Goal: Task Accomplishment & Management: Use online tool/utility

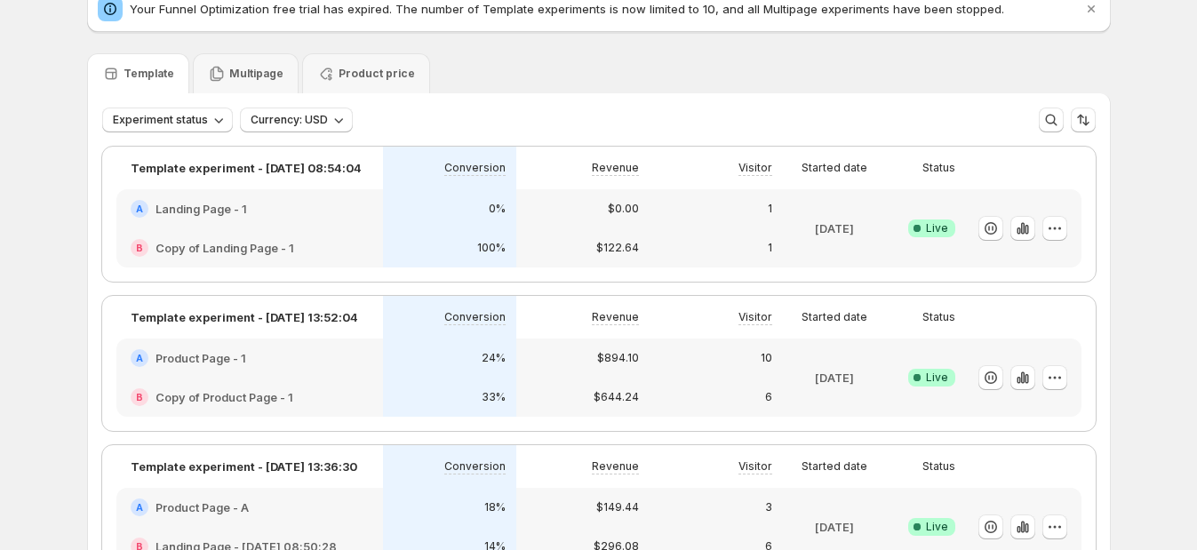
scroll to position [110, 0]
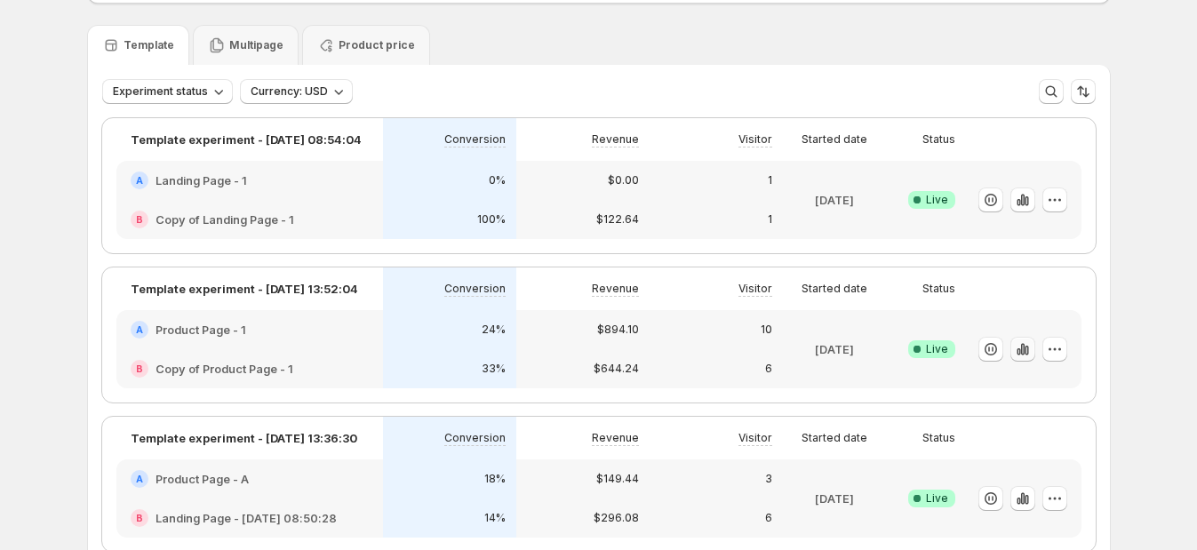
click at [1024, 344] on icon "button" at bounding box center [1022, 349] width 4 height 12
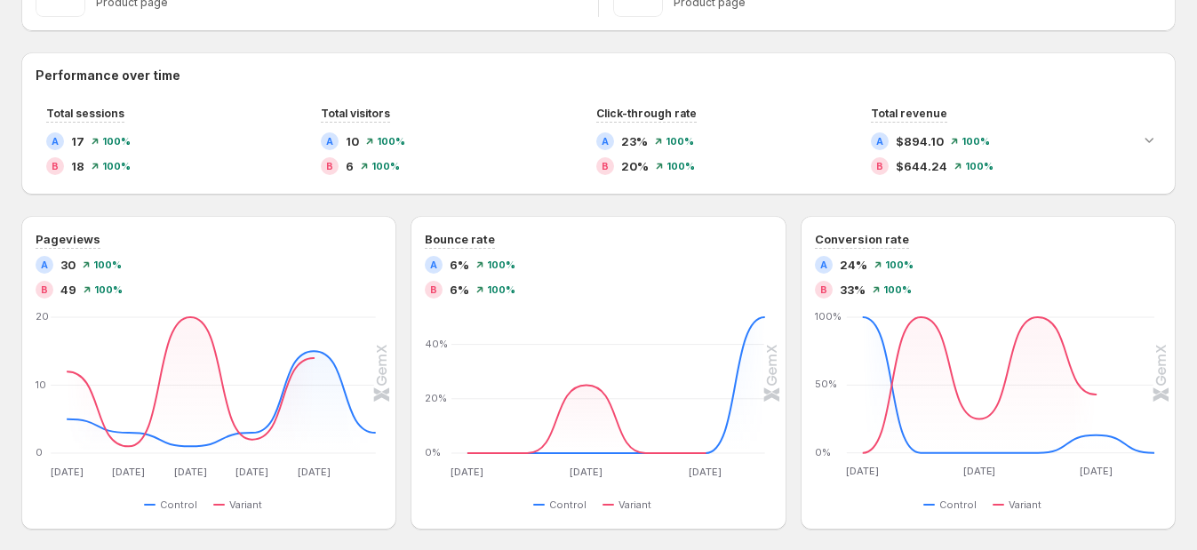
scroll to position [139, 0]
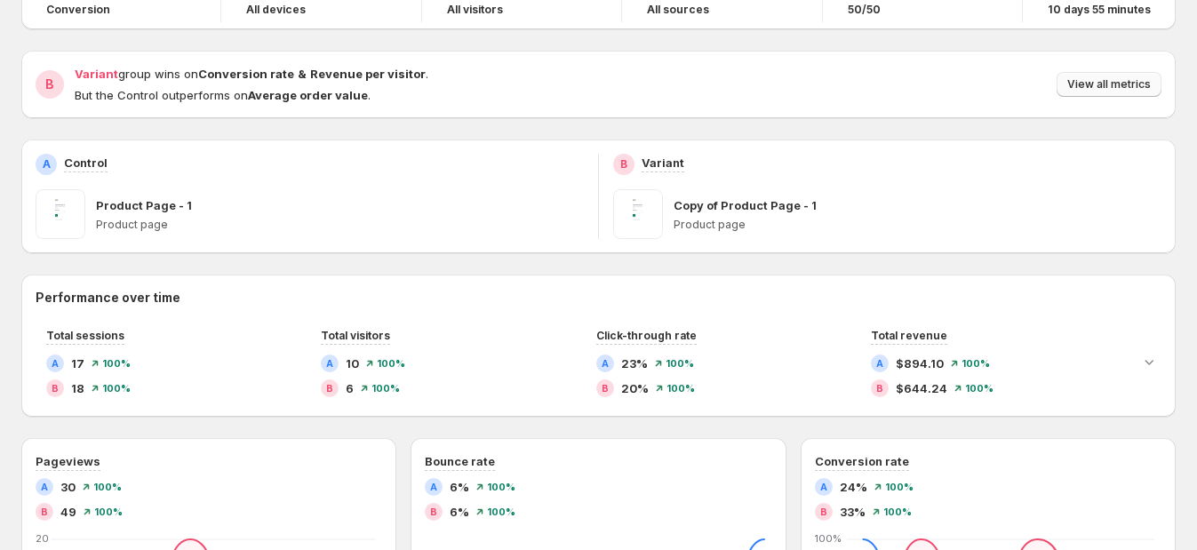
click at [1084, 76] on button "View all metrics" at bounding box center [1109, 84] width 105 height 25
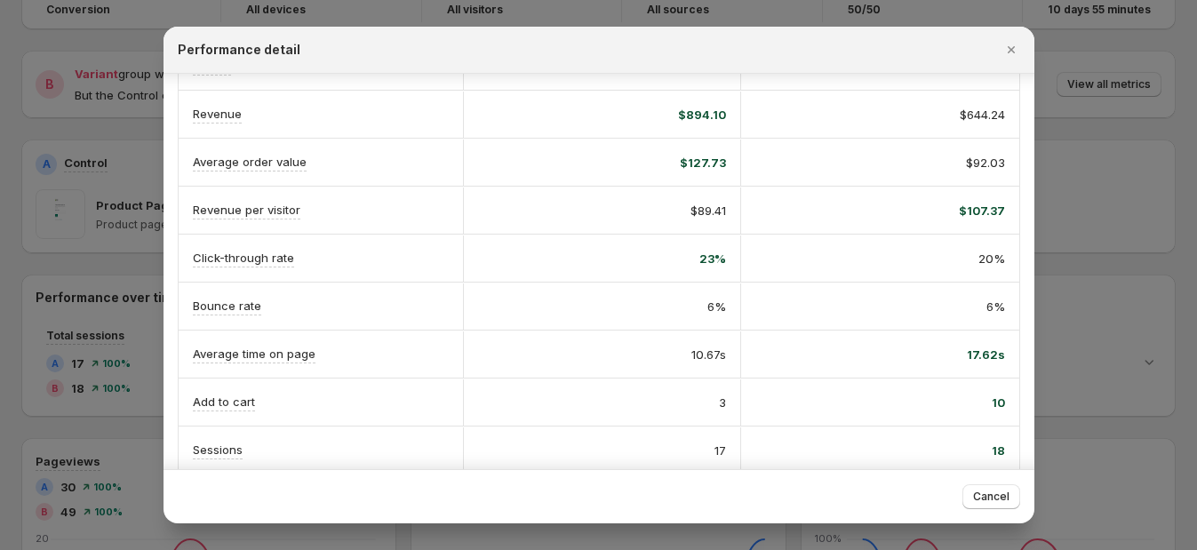
scroll to position [65, 0]
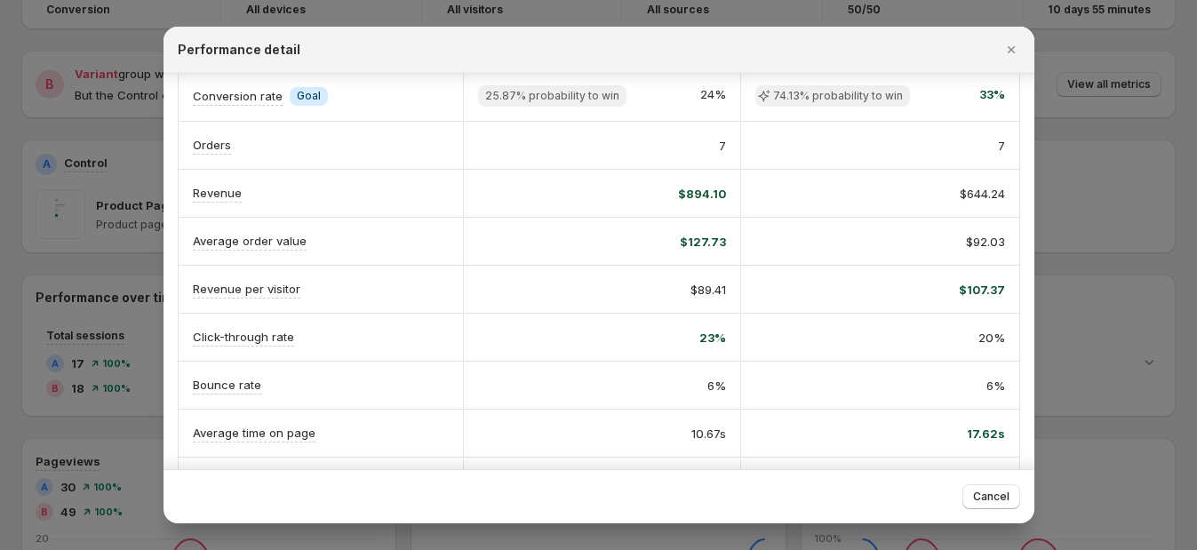
click at [1127, 57] on div at bounding box center [598, 275] width 1197 height 550
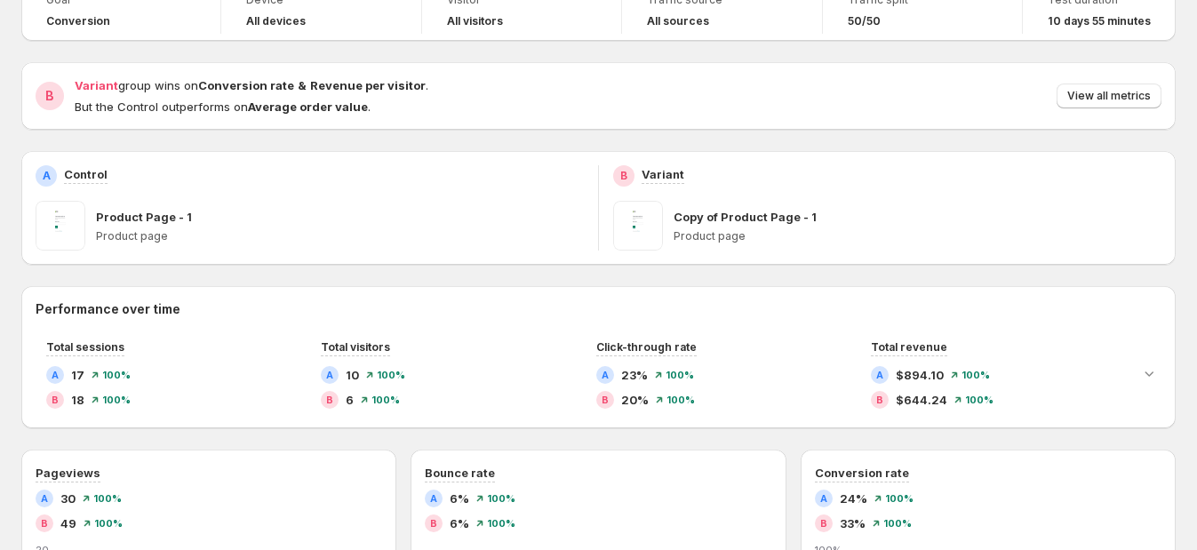
scroll to position [0, 0]
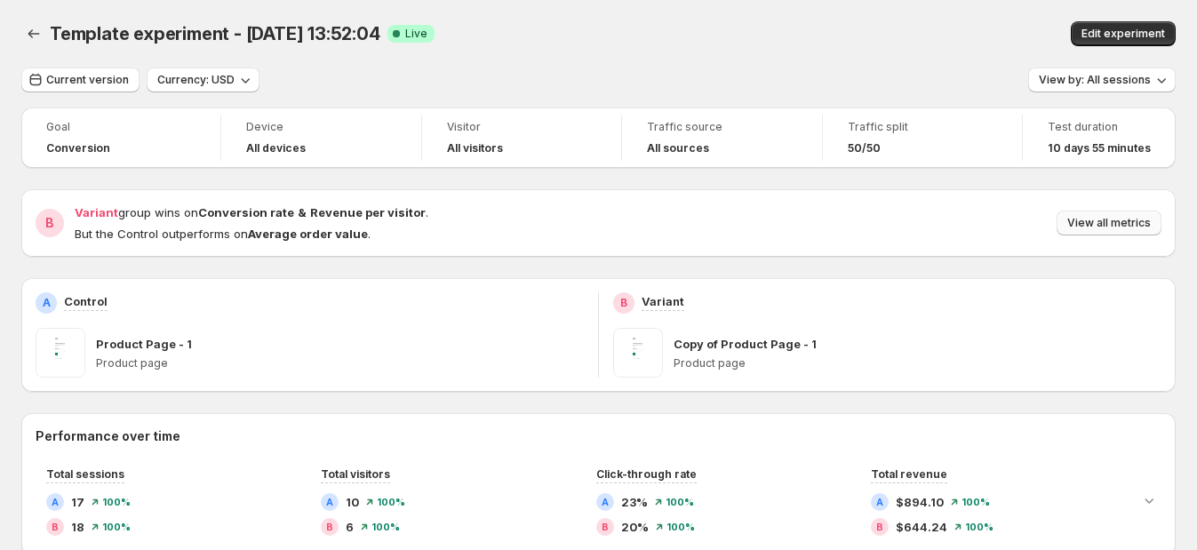
click at [1115, 219] on span "View all metrics" at bounding box center [1110, 223] width 84 height 14
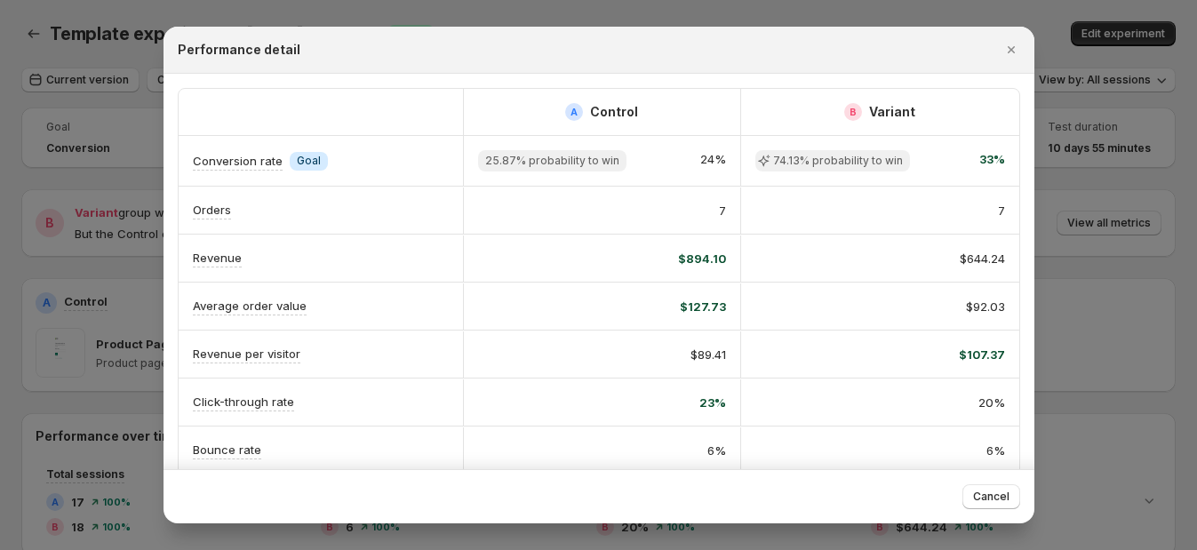
click at [142, 268] on div at bounding box center [598, 275] width 1197 height 550
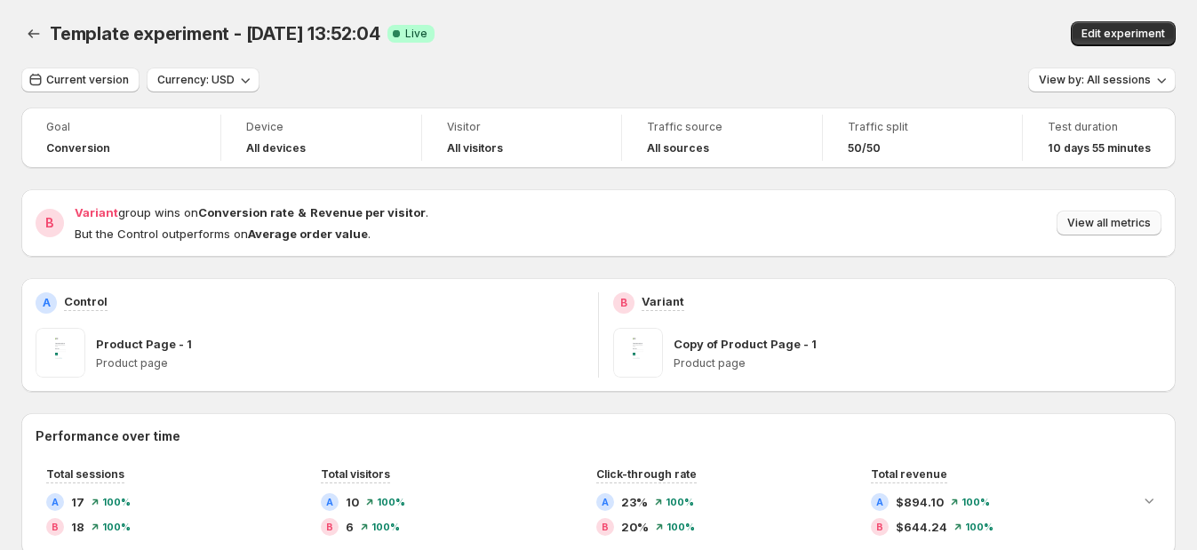
click at [1118, 229] on span "View all metrics" at bounding box center [1110, 223] width 84 height 14
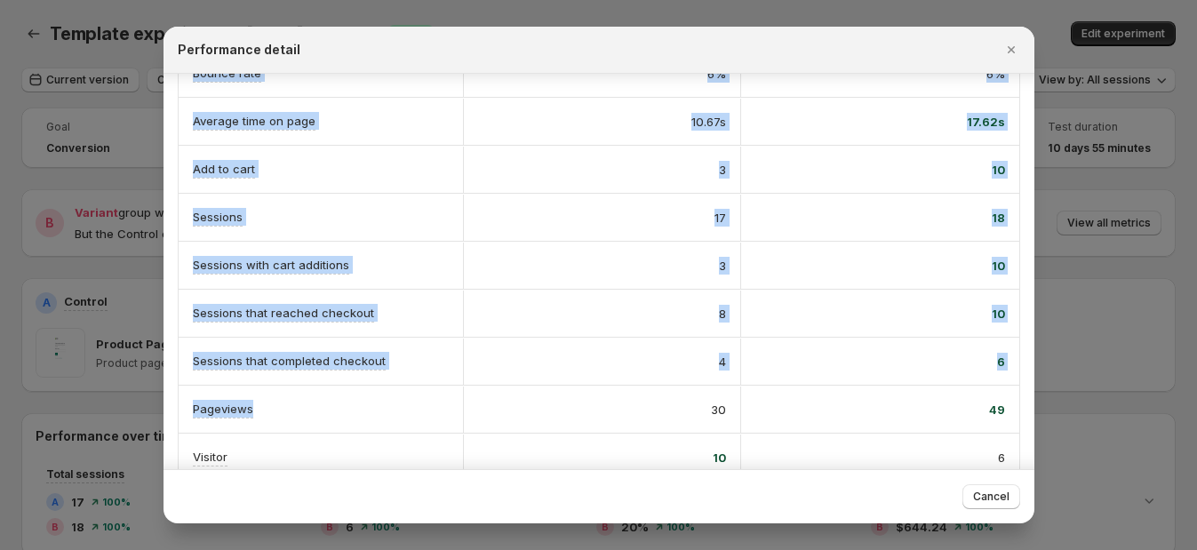
scroll to position [397, 0]
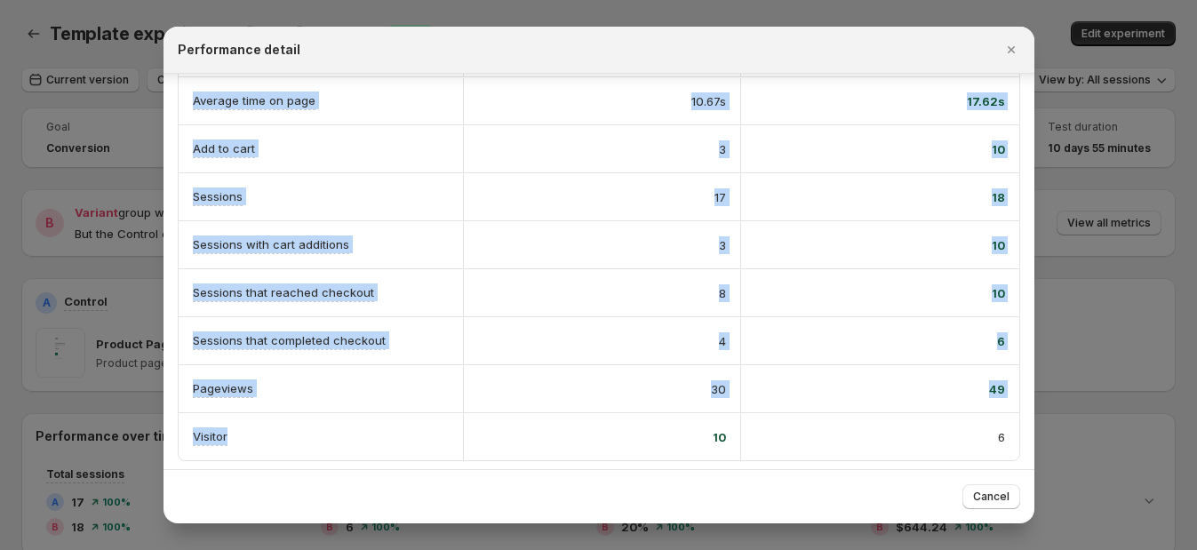
drag, startPoint x: 194, startPoint y: 124, endPoint x: 350, endPoint y: 461, distance: 371.4
click at [350, 461] on div "A Control B Variant Conversion rate Info Goal 25.87% probability to win 24% 74.…" at bounding box center [599, 75] width 871 height 799
copy div "A Control B Variant Conversion rate Info Goal 25.87% probability to win 24% 74.…"
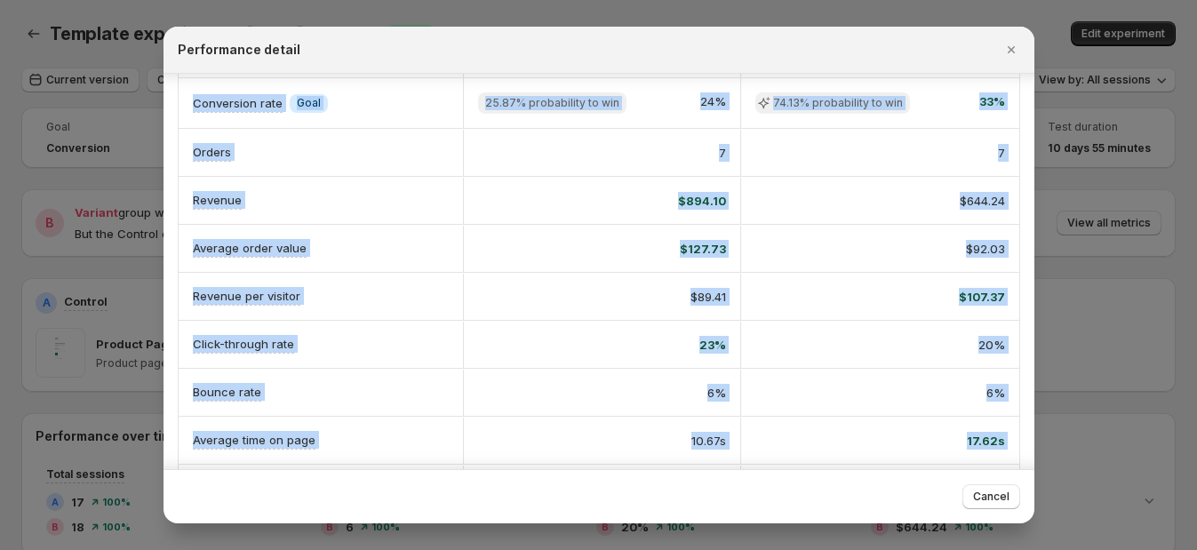
scroll to position [0, 0]
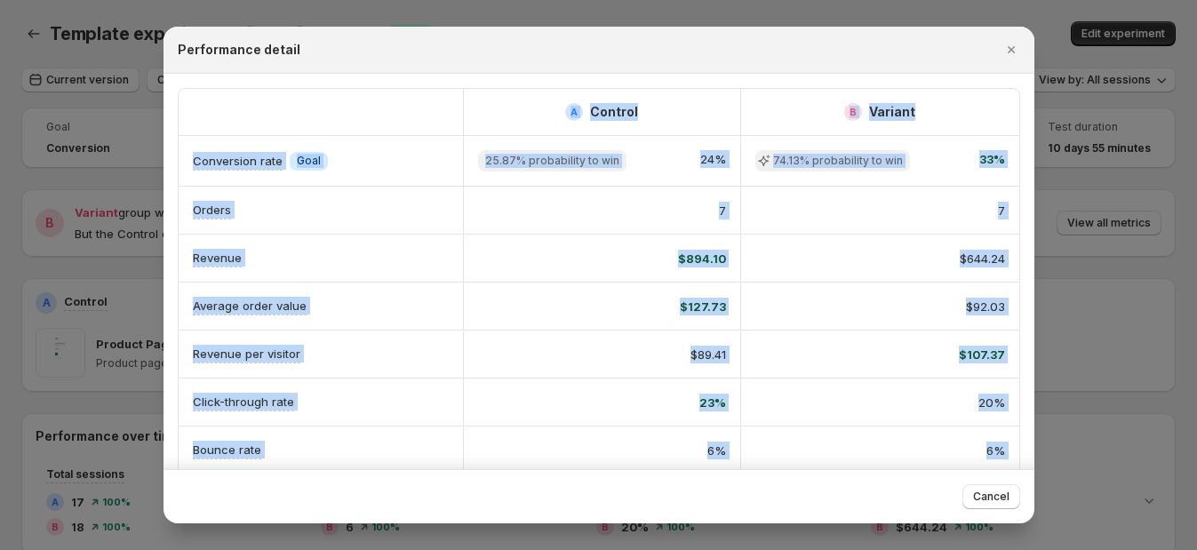
click at [448, 80] on div "A Control B Variant Conversion rate Info Goal 25.87% probability to win 24% 74.…" at bounding box center [599, 473] width 871 height 799
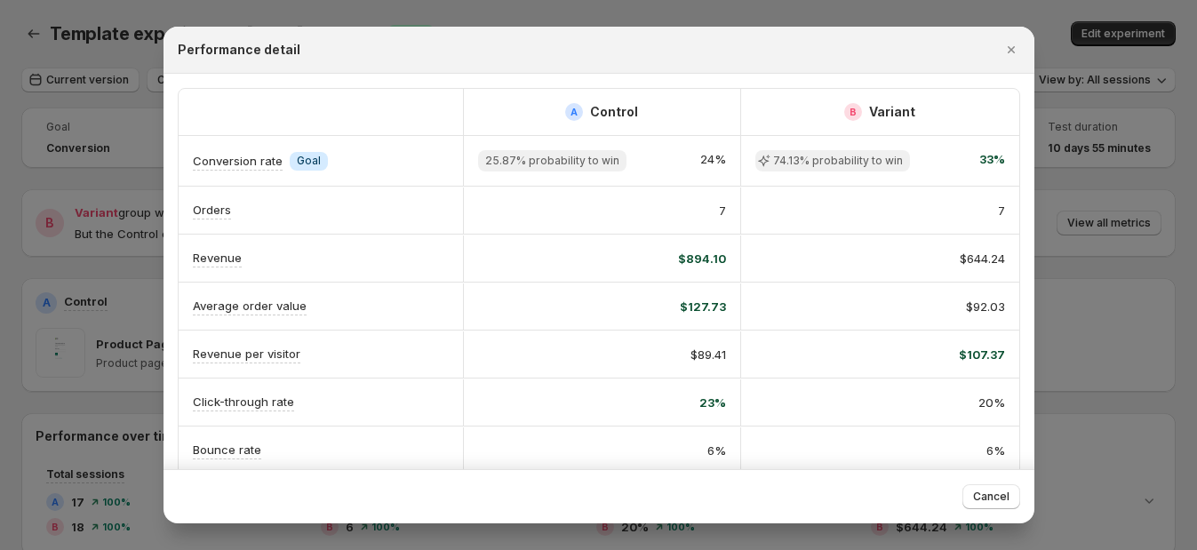
click at [404, 11] on div at bounding box center [598, 275] width 1197 height 550
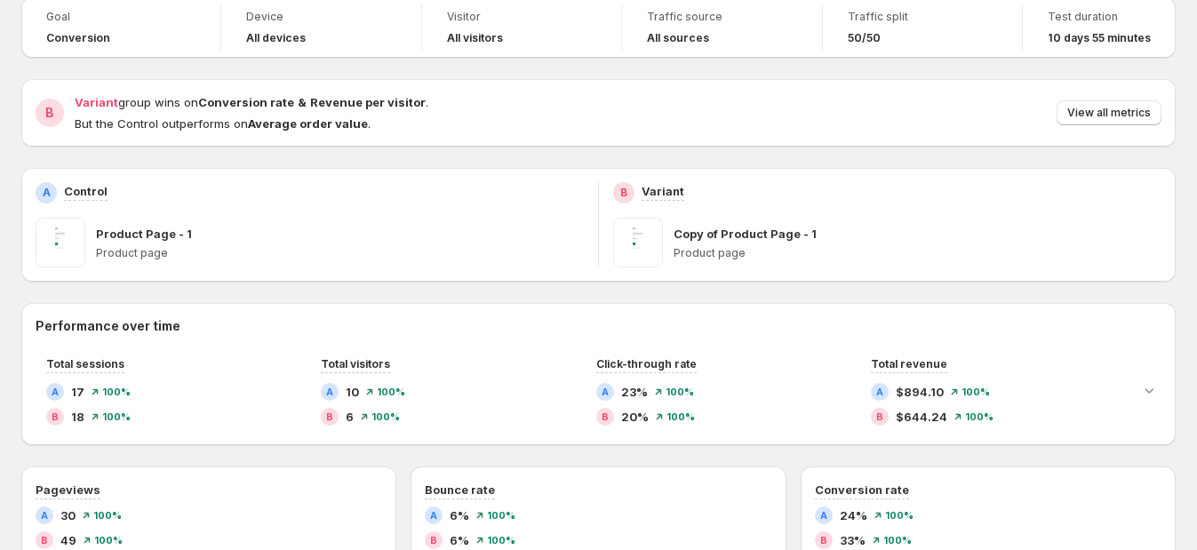
scroll to position [221, 0]
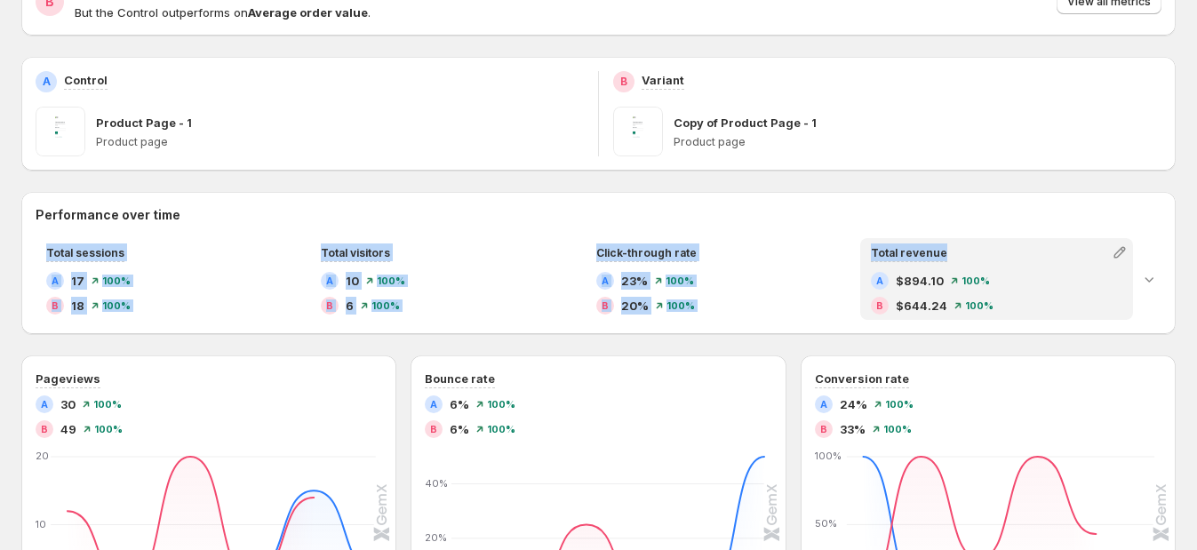
drag, startPoint x: 32, startPoint y: 236, endPoint x: 964, endPoint y: 237, distance: 931.5
click at [964, 237] on div "Performance over time Total sessions A 17 100% B 18 100% Total visitors A 10 10…" at bounding box center [598, 263] width 1155 height 114
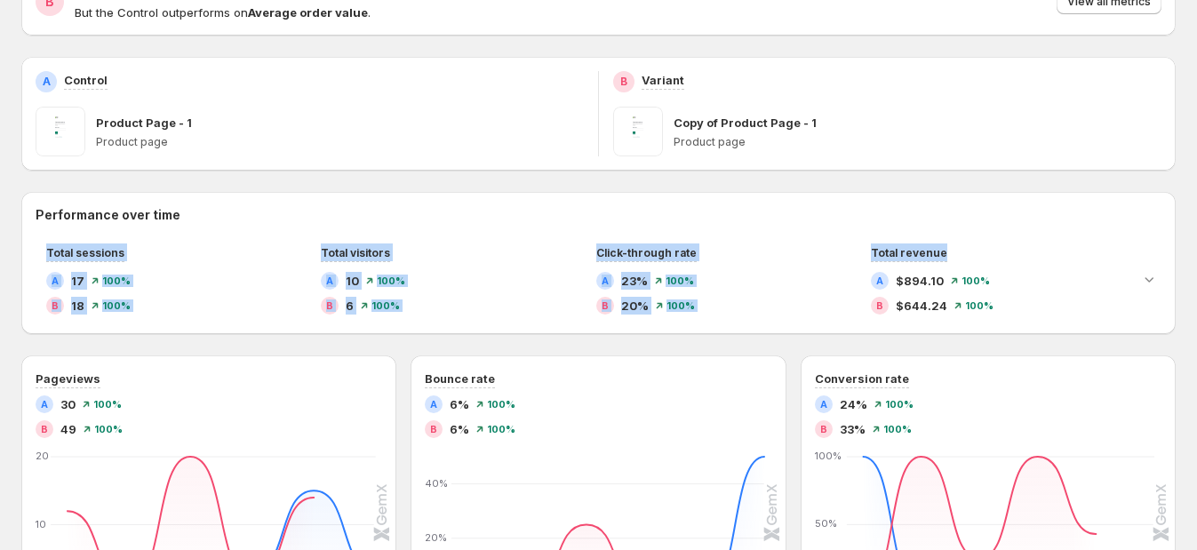
copy div "Total sessions A 17 100% B 18 100% Total visitors A 10 100% B 6 100% Click-thro…"
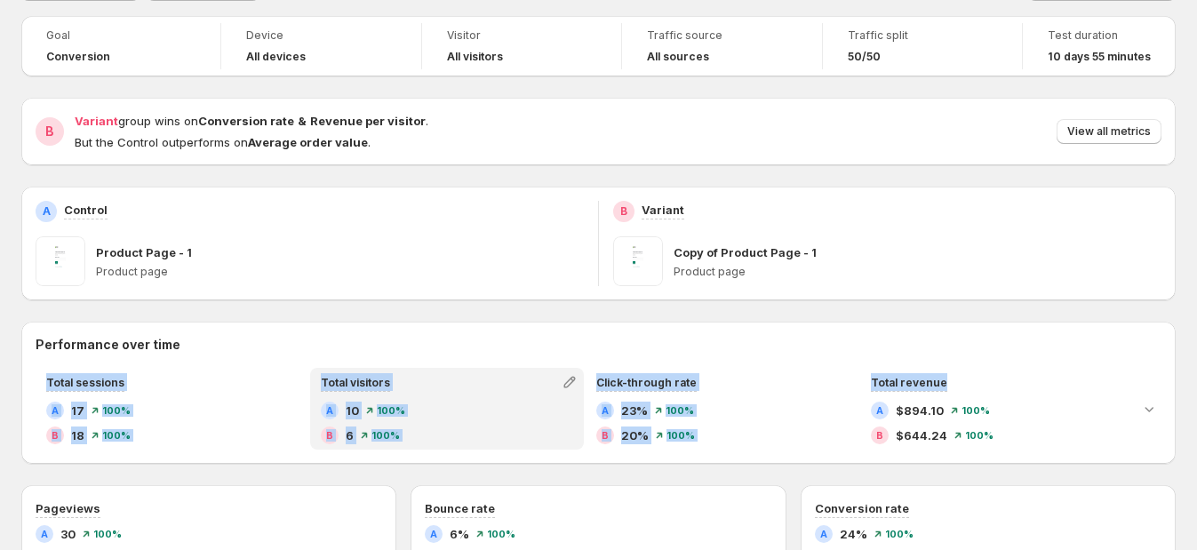
scroll to position [0, 0]
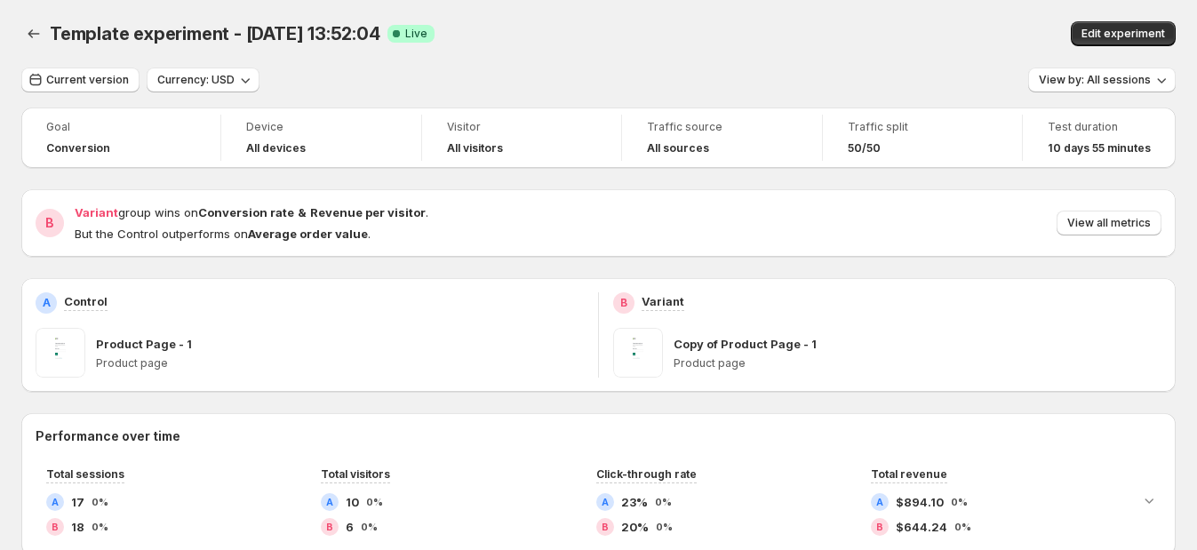
click at [831, 33] on div "Edit experiment" at bounding box center [966, 33] width 420 height 25
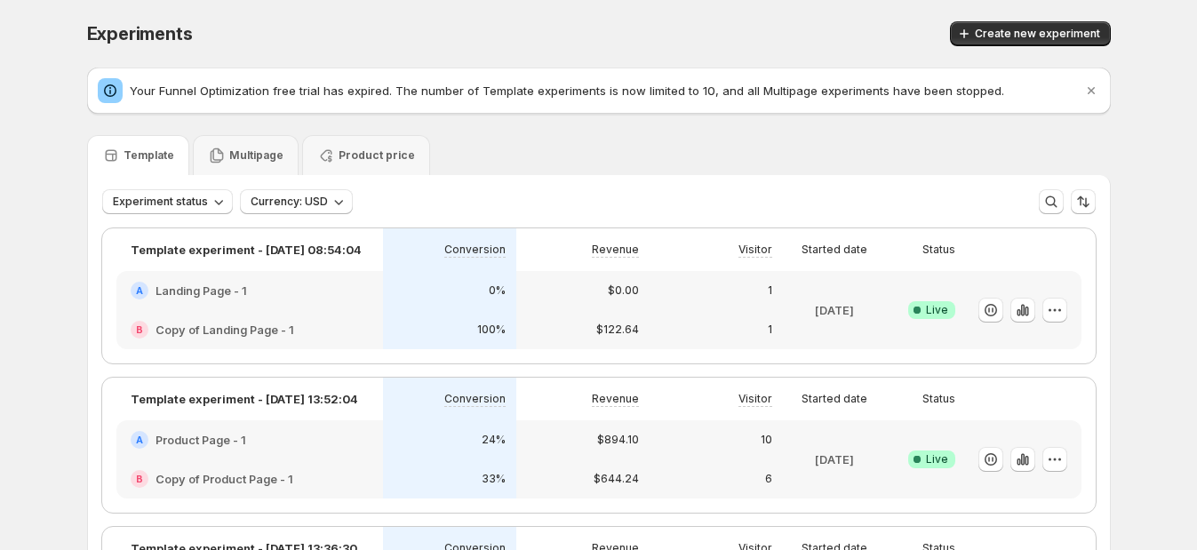
click at [238, 137] on div "Multipage" at bounding box center [246, 155] width 106 height 40
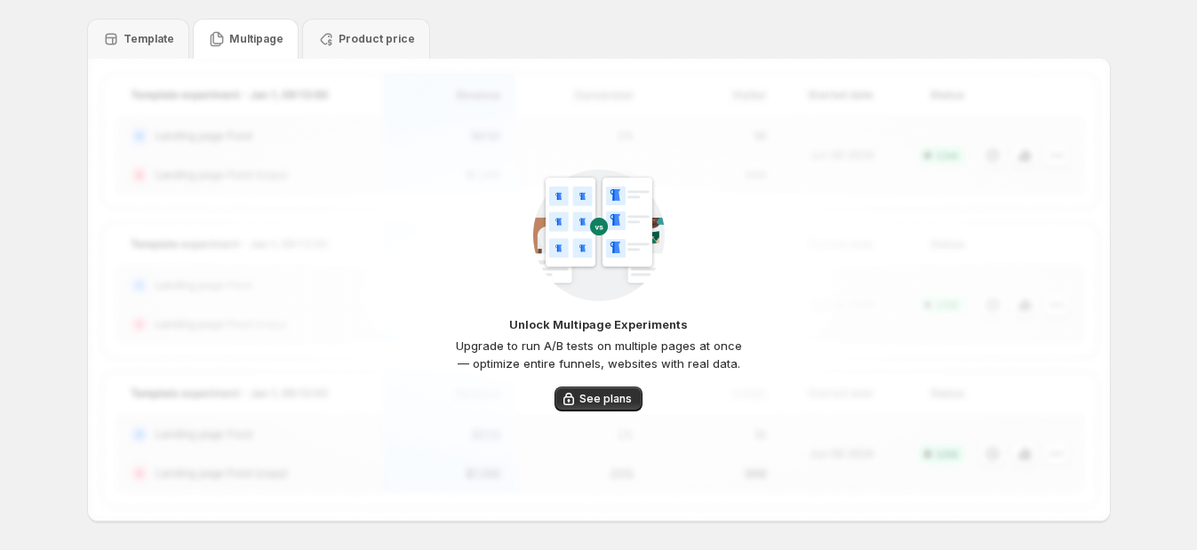
scroll to position [183, 0]
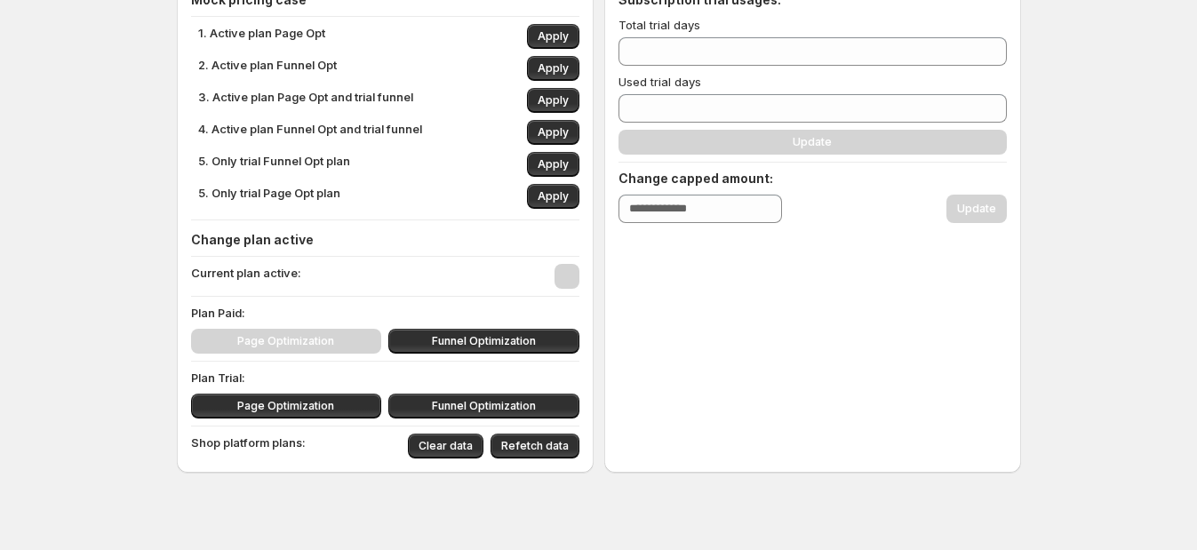
scroll to position [232, 0]
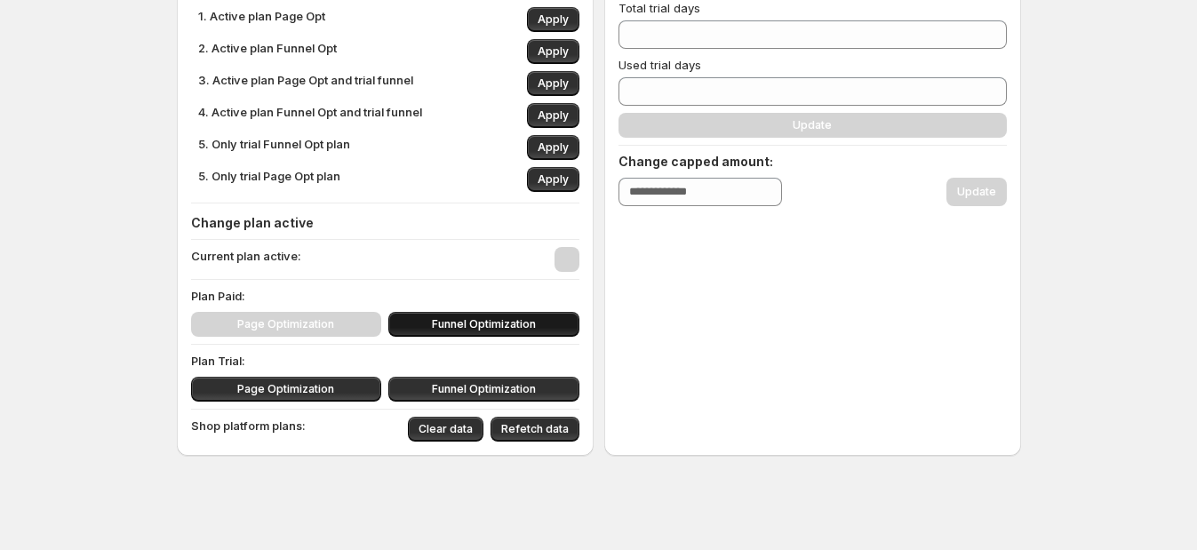
click at [463, 332] on button "Funnel Optimization" at bounding box center [483, 324] width 191 height 25
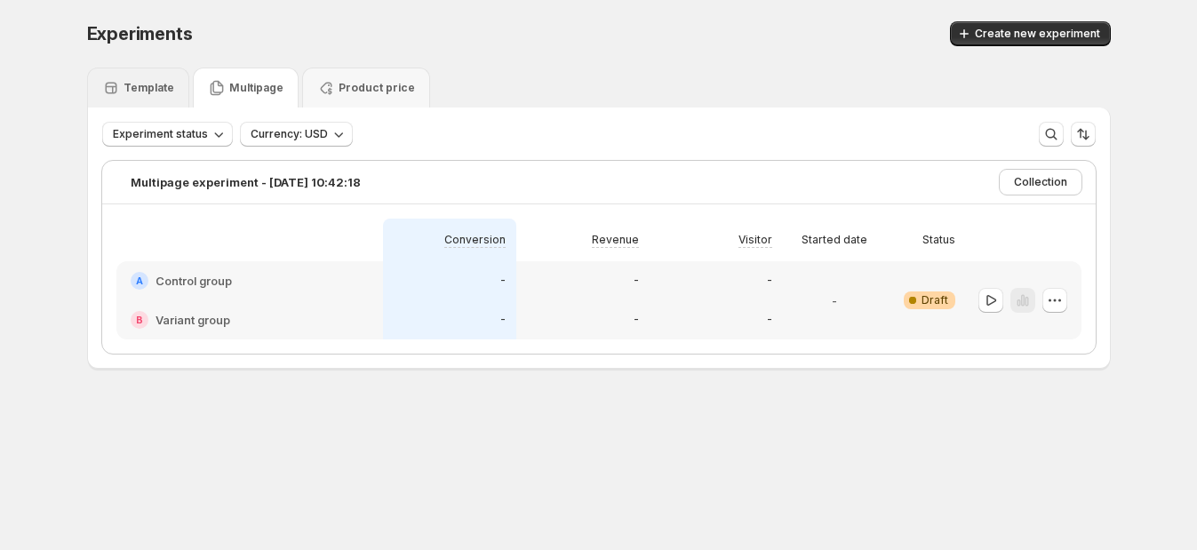
click at [164, 81] on p "Template" at bounding box center [149, 88] width 51 height 14
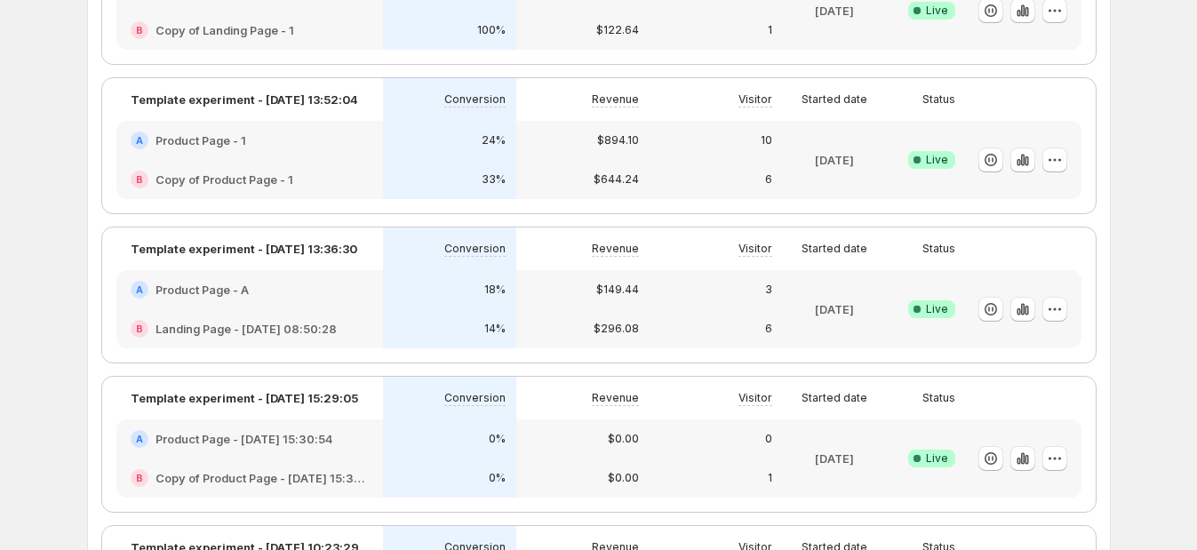
scroll to position [10, 0]
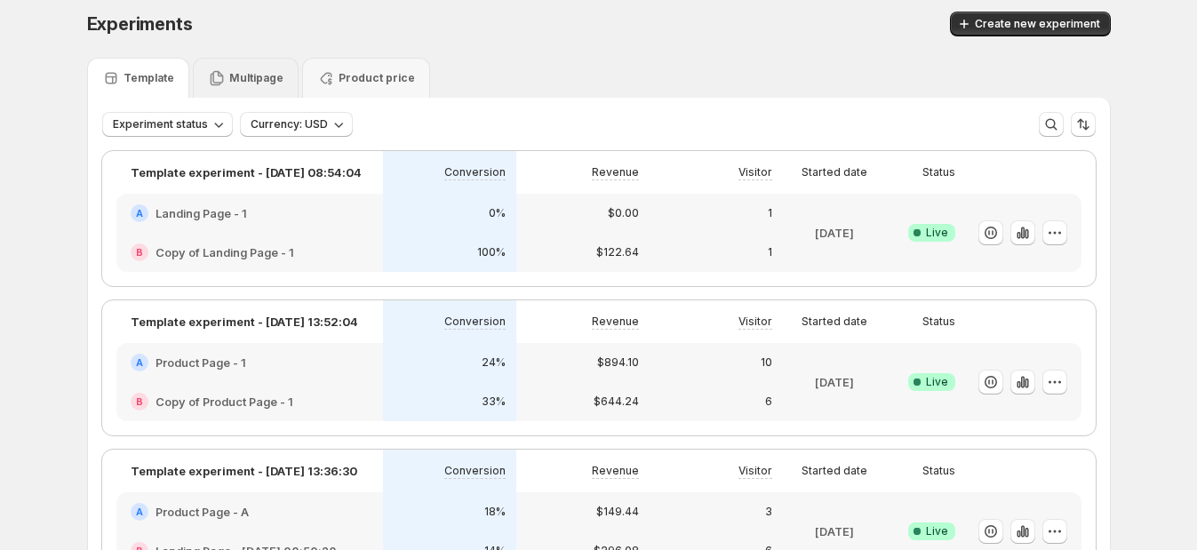
click at [264, 80] on p "Multipage" at bounding box center [256, 78] width 54 height 14
